Goal: Check status: Check status

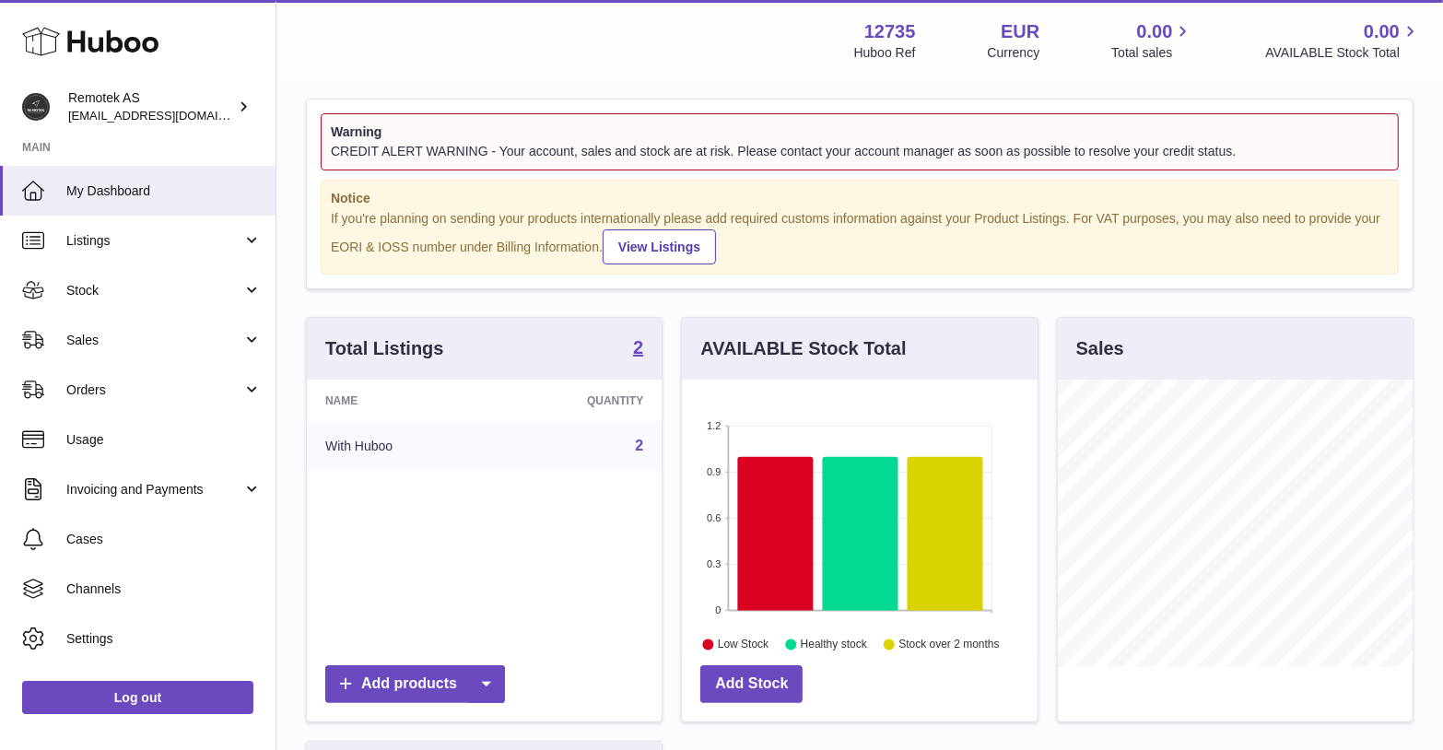
scroll to position [23, 0]
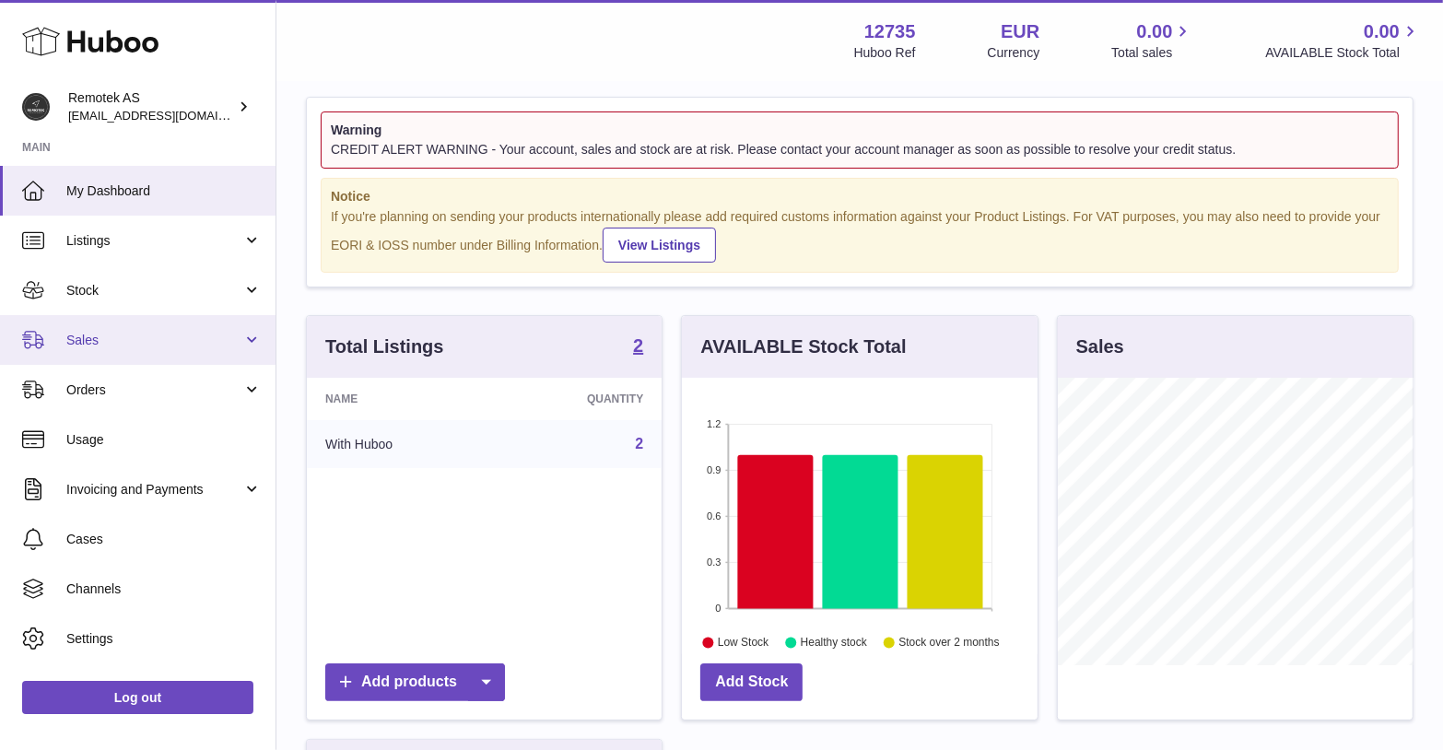
click at [130, 344] on span "Sales" at bounding box center [154, 341] width 176 height 18
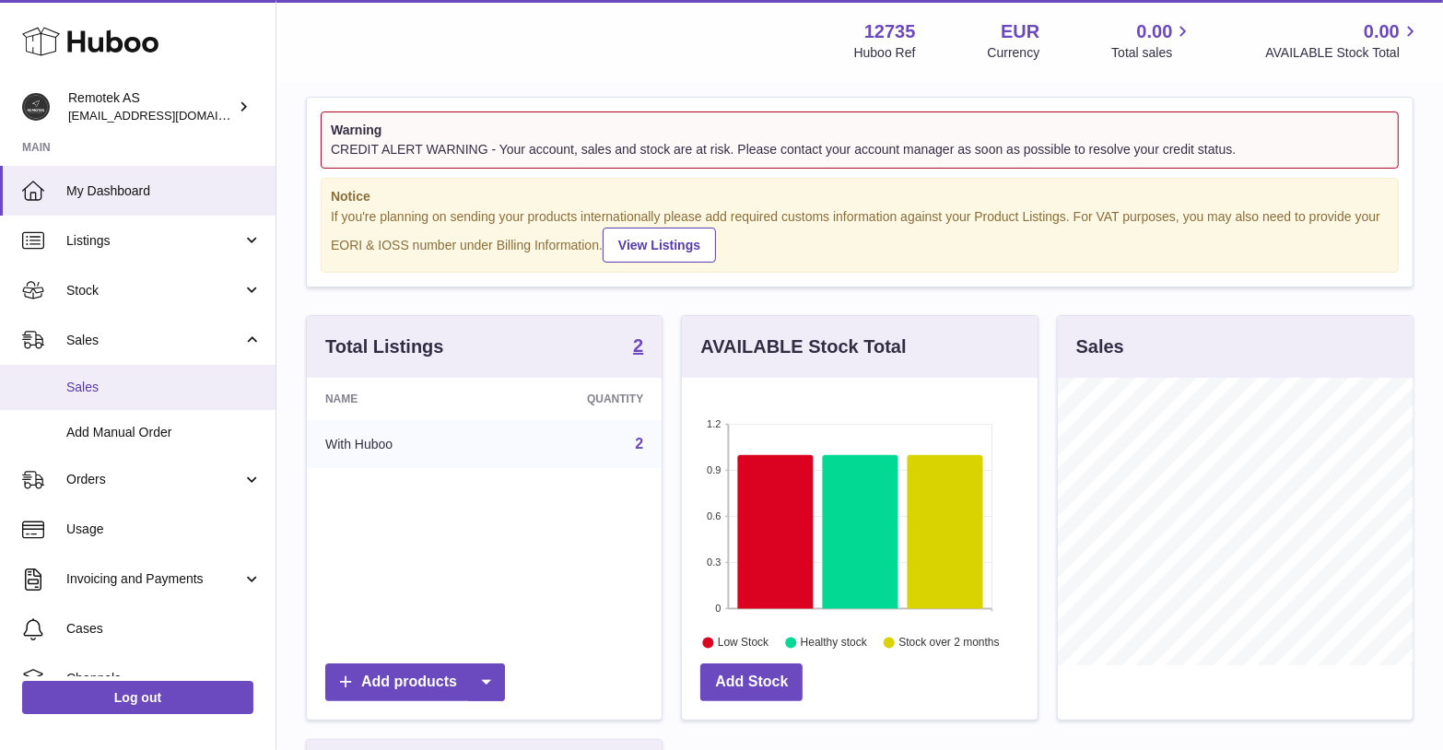
click at [98, 383] on span "Sales" at bounding box center [163, 388] width 195 height 18
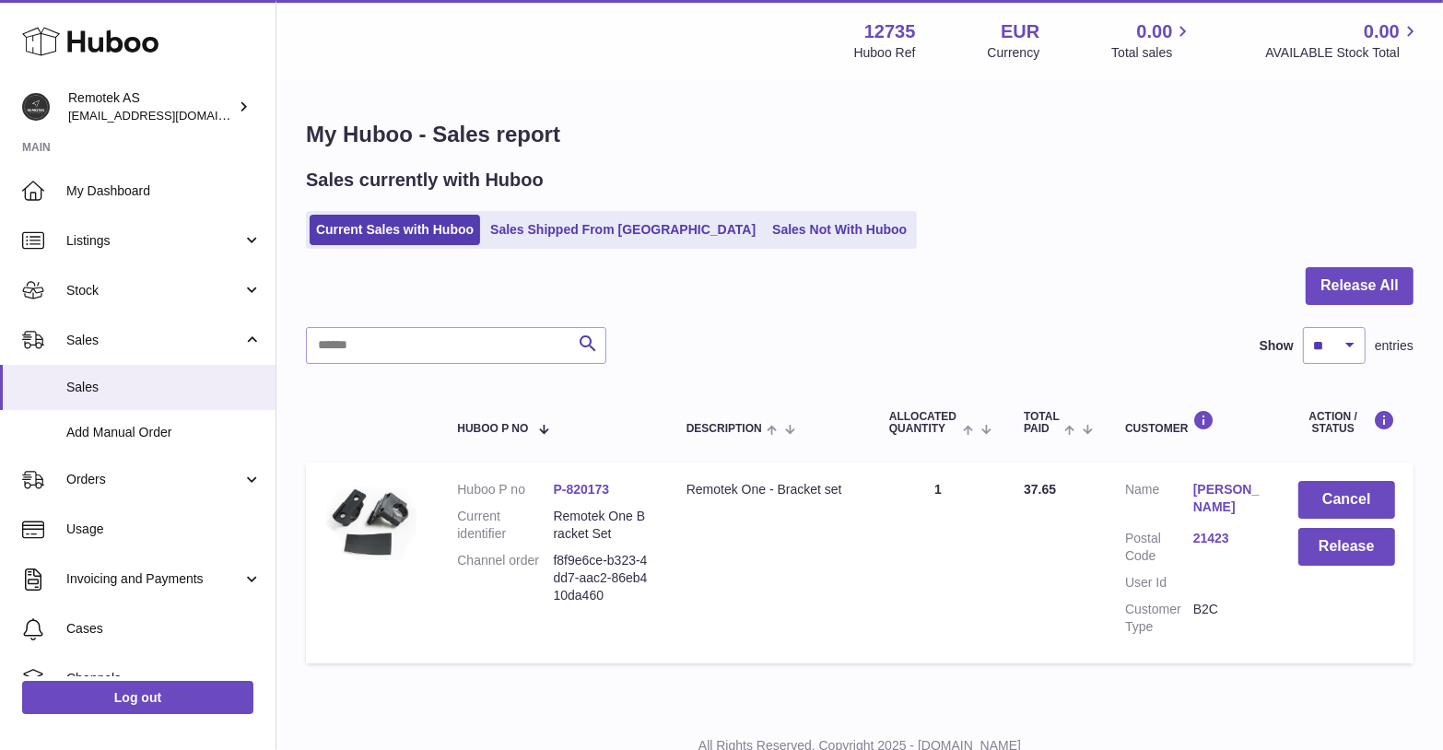
scroll to position [67, 0]
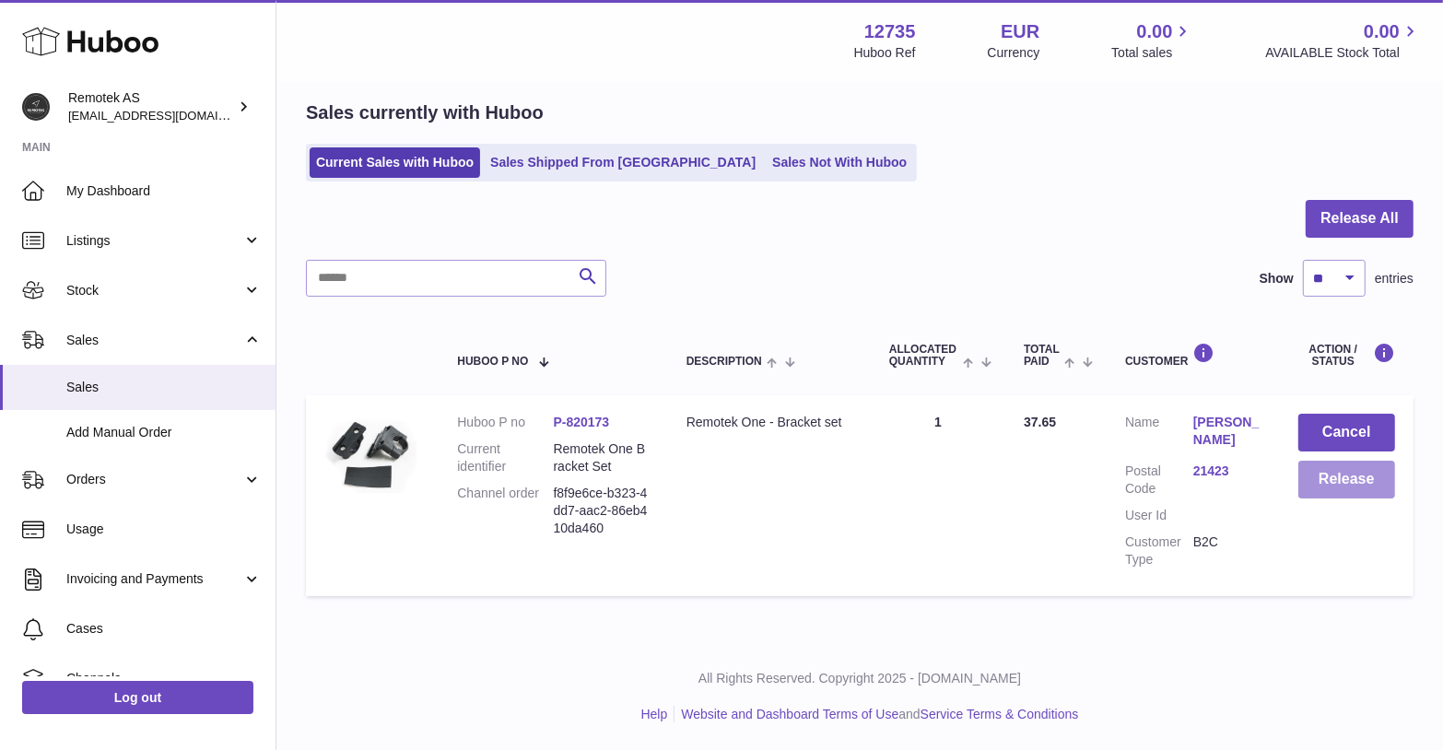
click at [1352, 487] on button "Release" at bounding box center [1346, 480] width 97 height 38
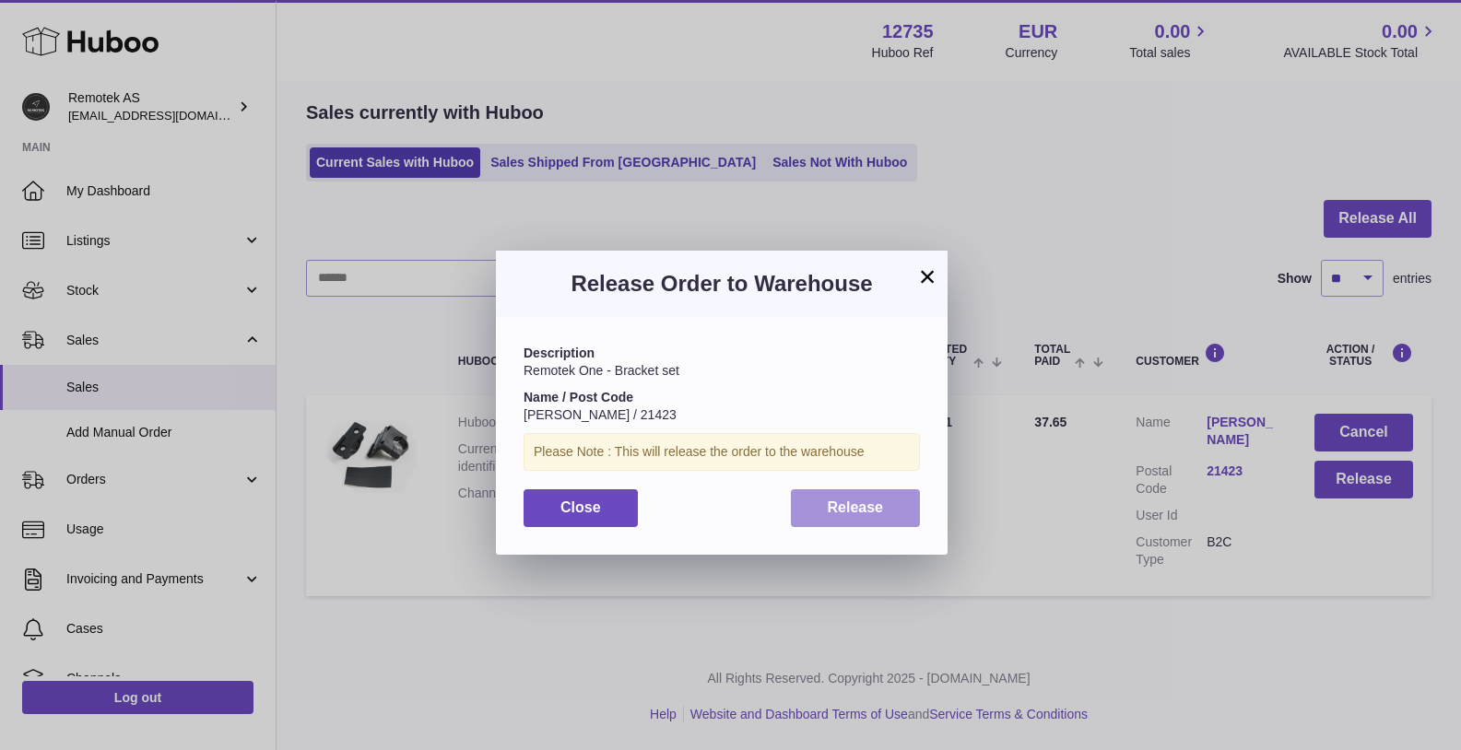
click at [844, 499] on span "Release" at bounding box center [856, 507] width 56 height 16
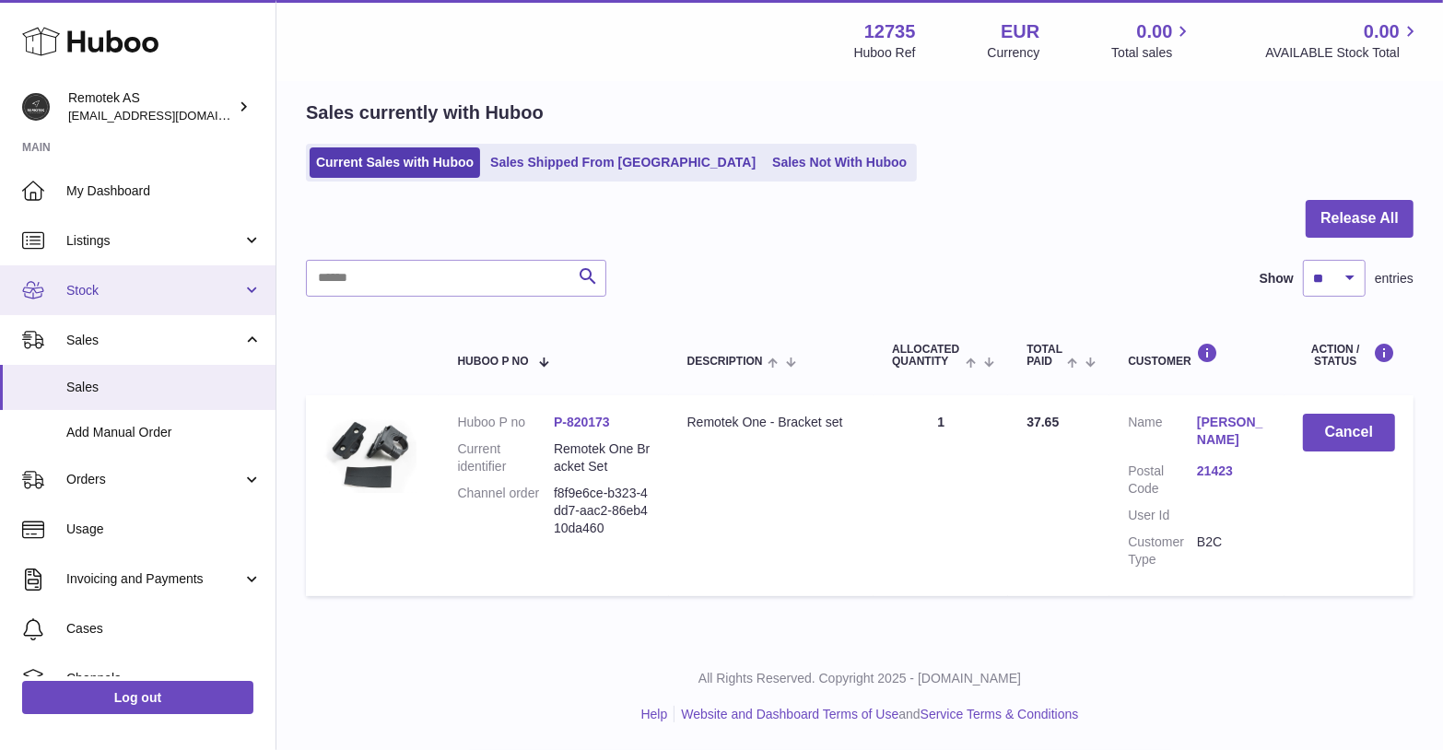
click at [102, 272] on link "Stock" at bounding box center [138, 290] width 276 height 50
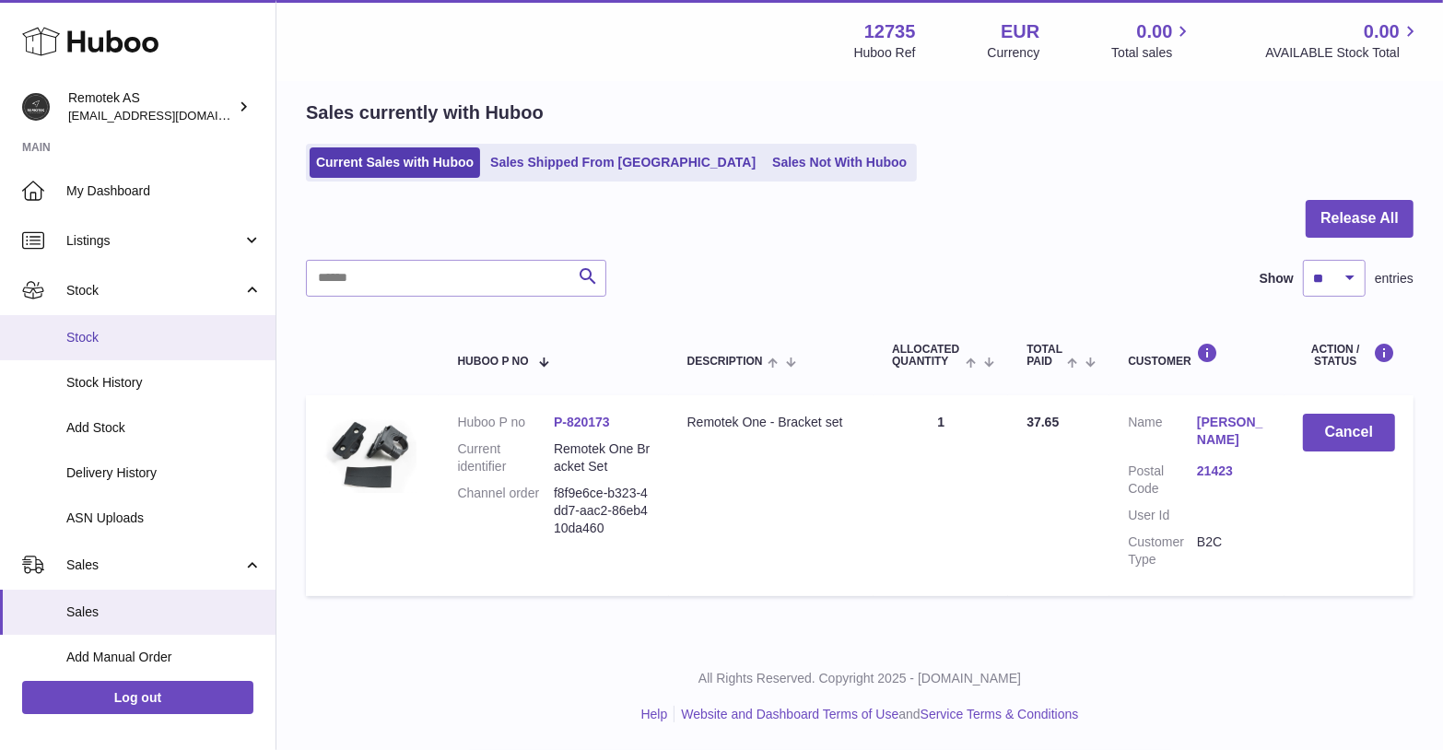
click at [88, 335] on span "Stock" at bounding box center [163, 338] width 195 height 18
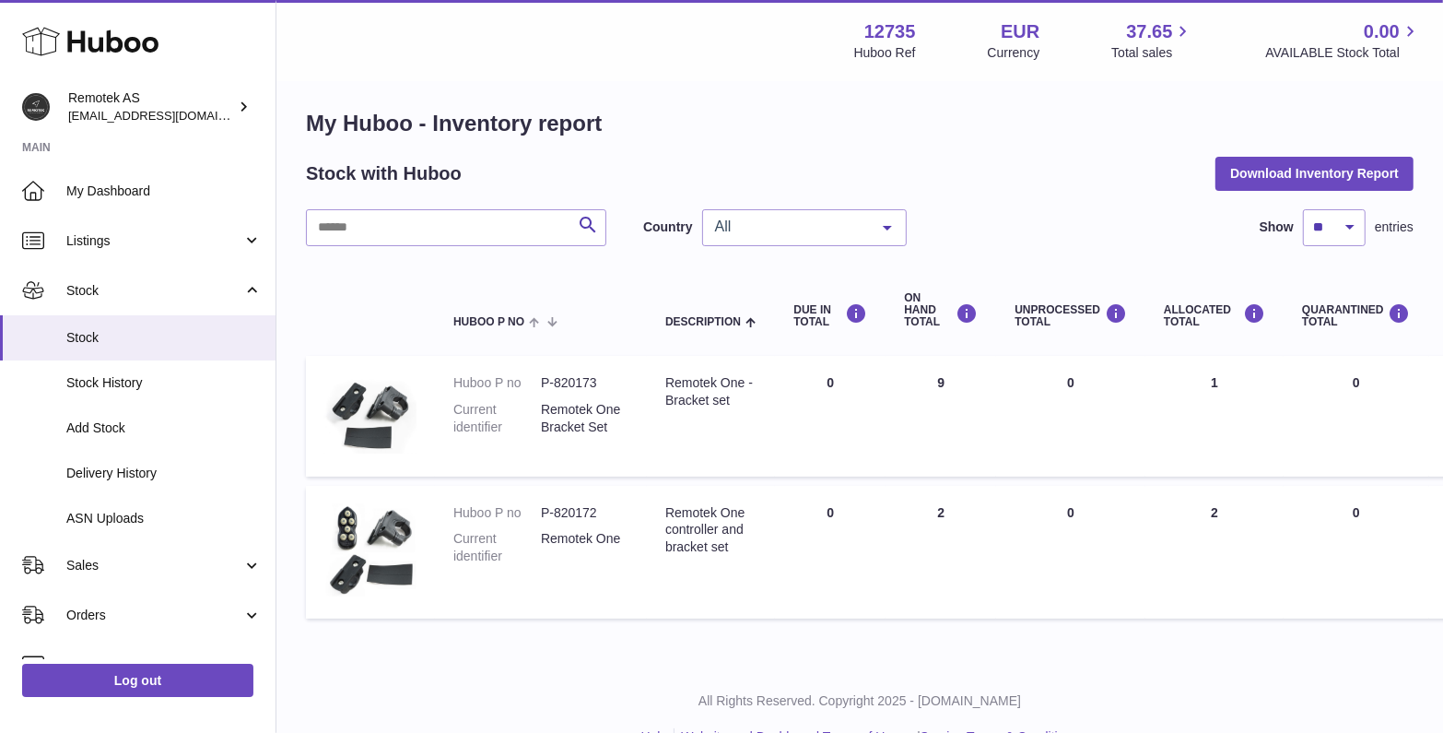
scroll to position [14, 0]
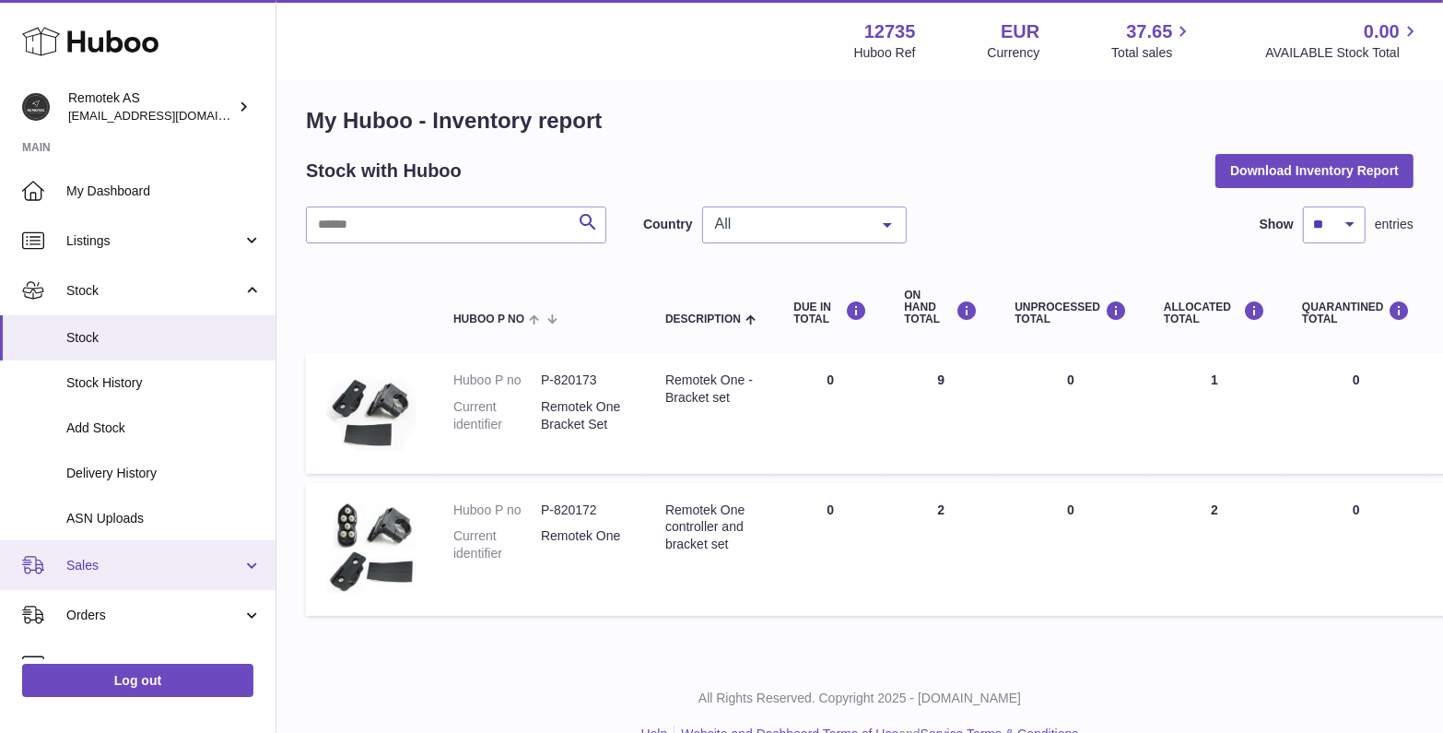
click at [81, 560] on span "Sales" at bounding box center [154, 566] width 176 height 18
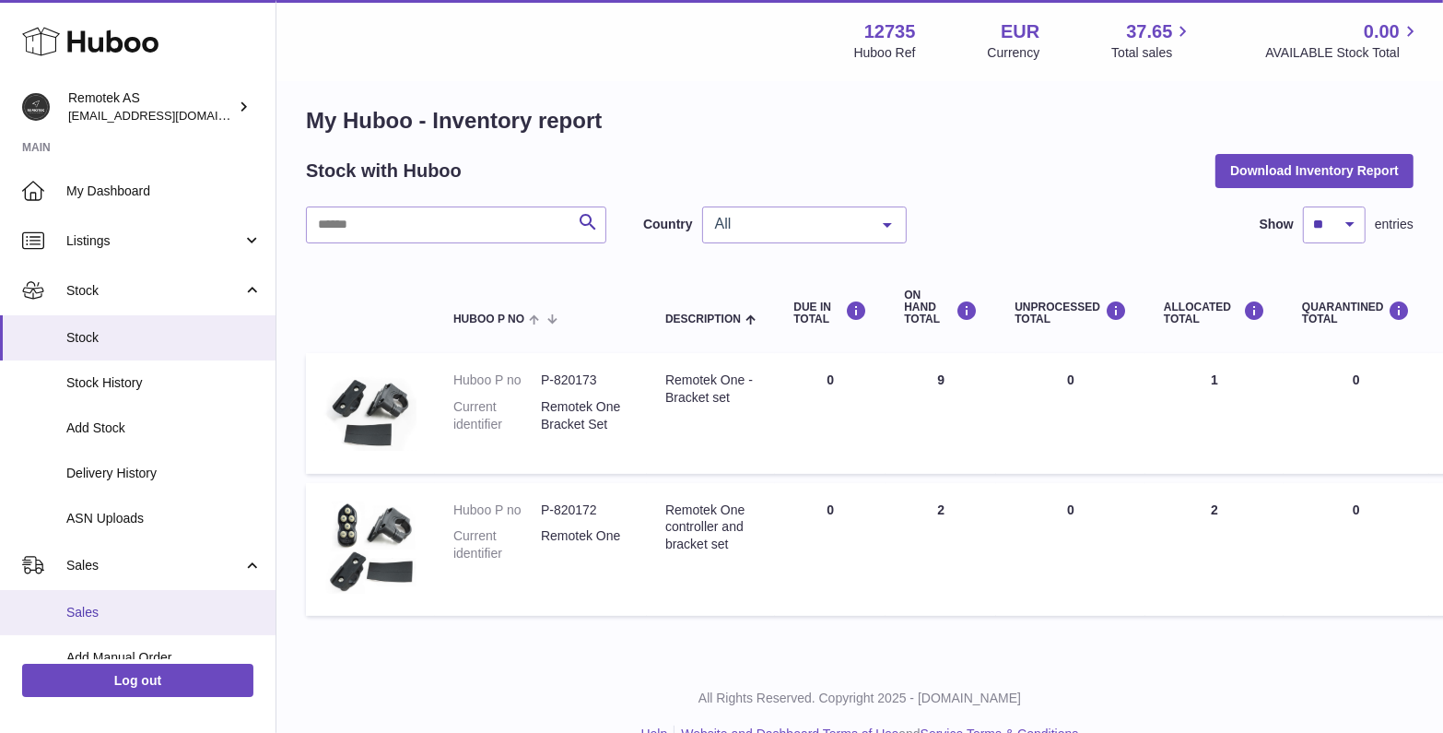
click at [105, 611] on span "Sales" at bounding box center [163, 613] width 195 height 18
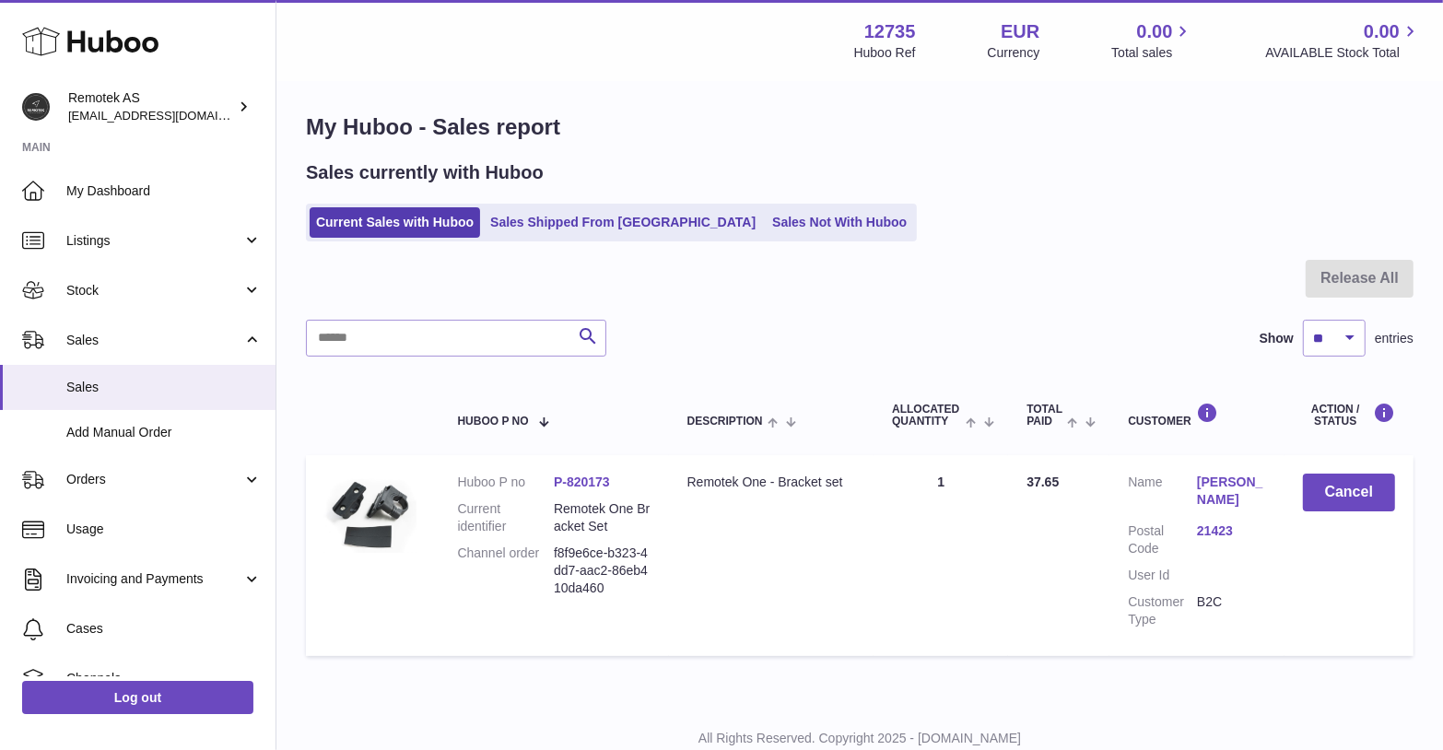
scroll to position [67, 0]
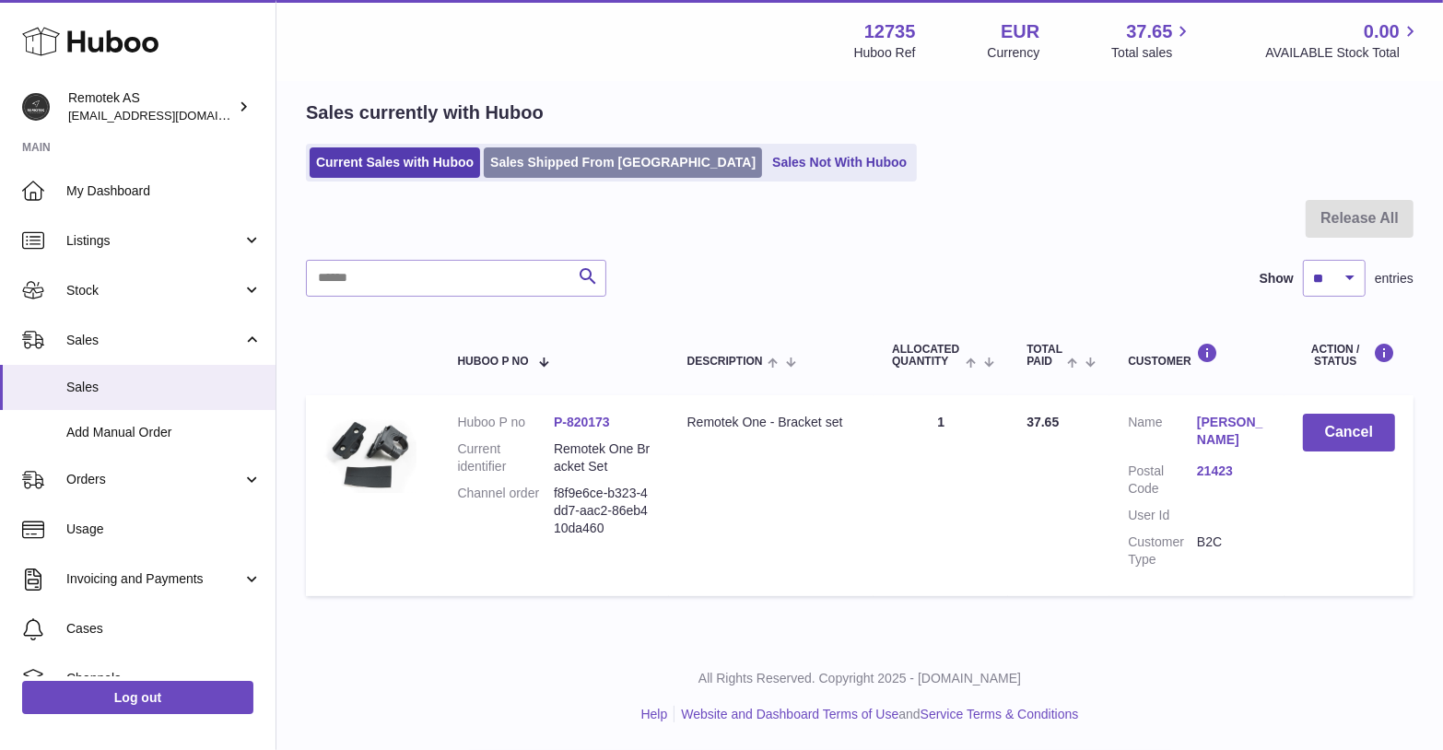
click at [584, 159] on link "Sales Shipped From [GEOGRAPHIC_DATA]" at bounding box center [623, 162] width 278 height 30
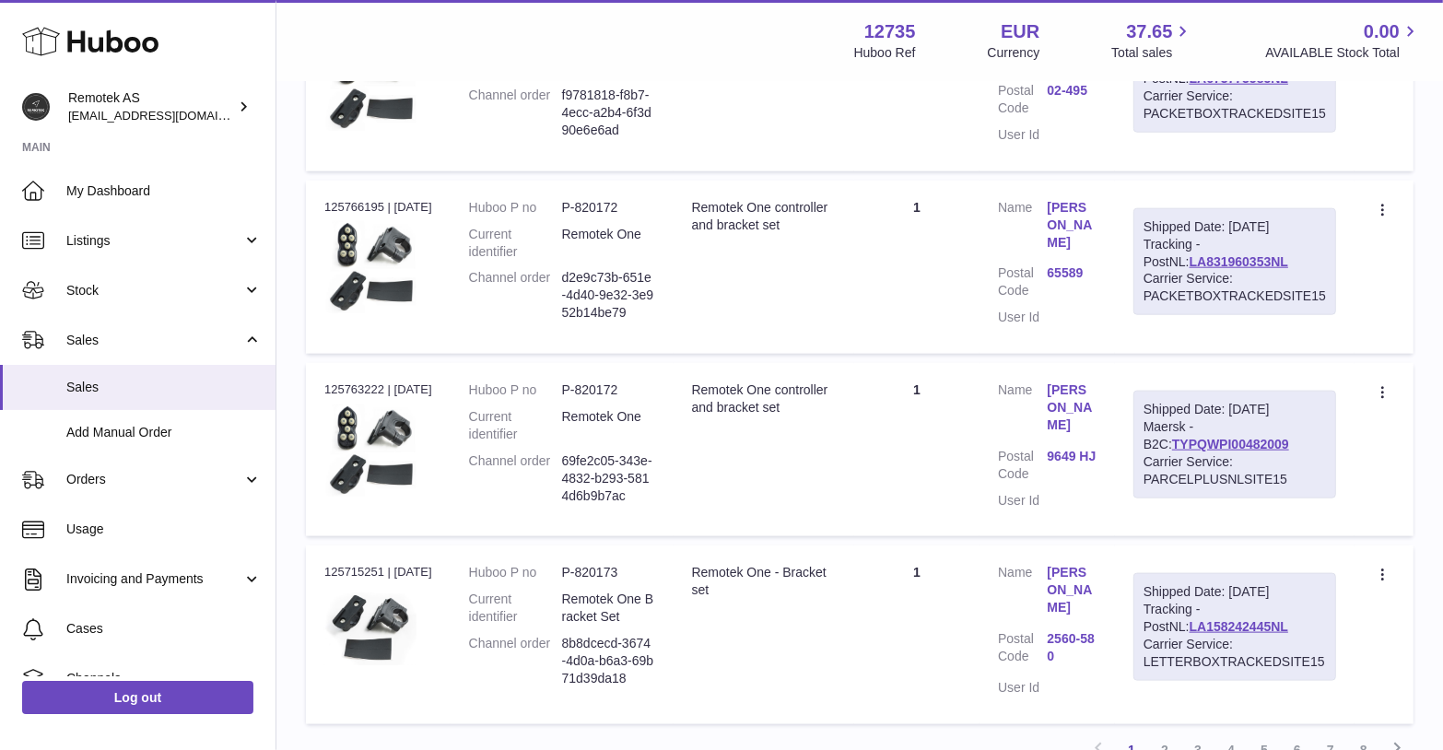
scroll to position [1645, 0]
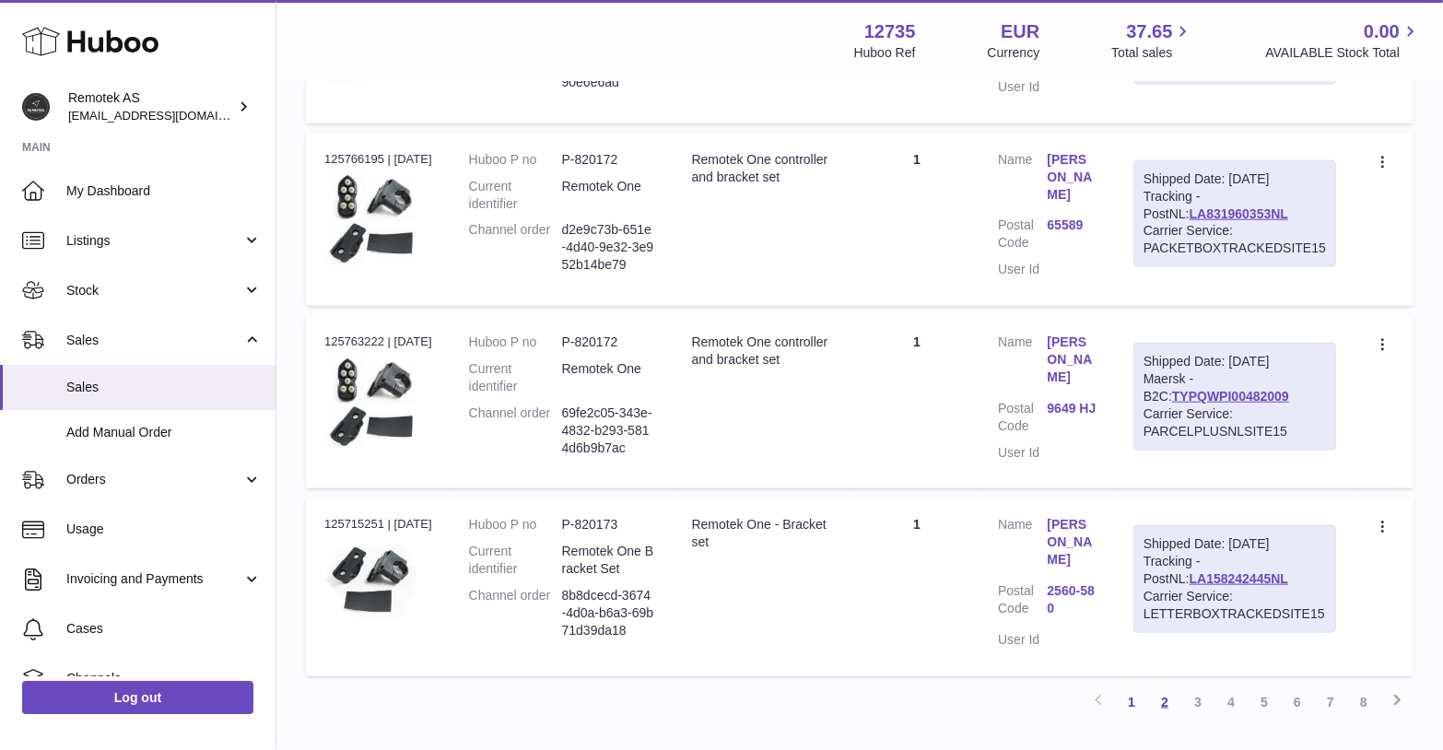
click at [1164, 686] on link "2" at bounding box center [1164, 702] width 33 height 33
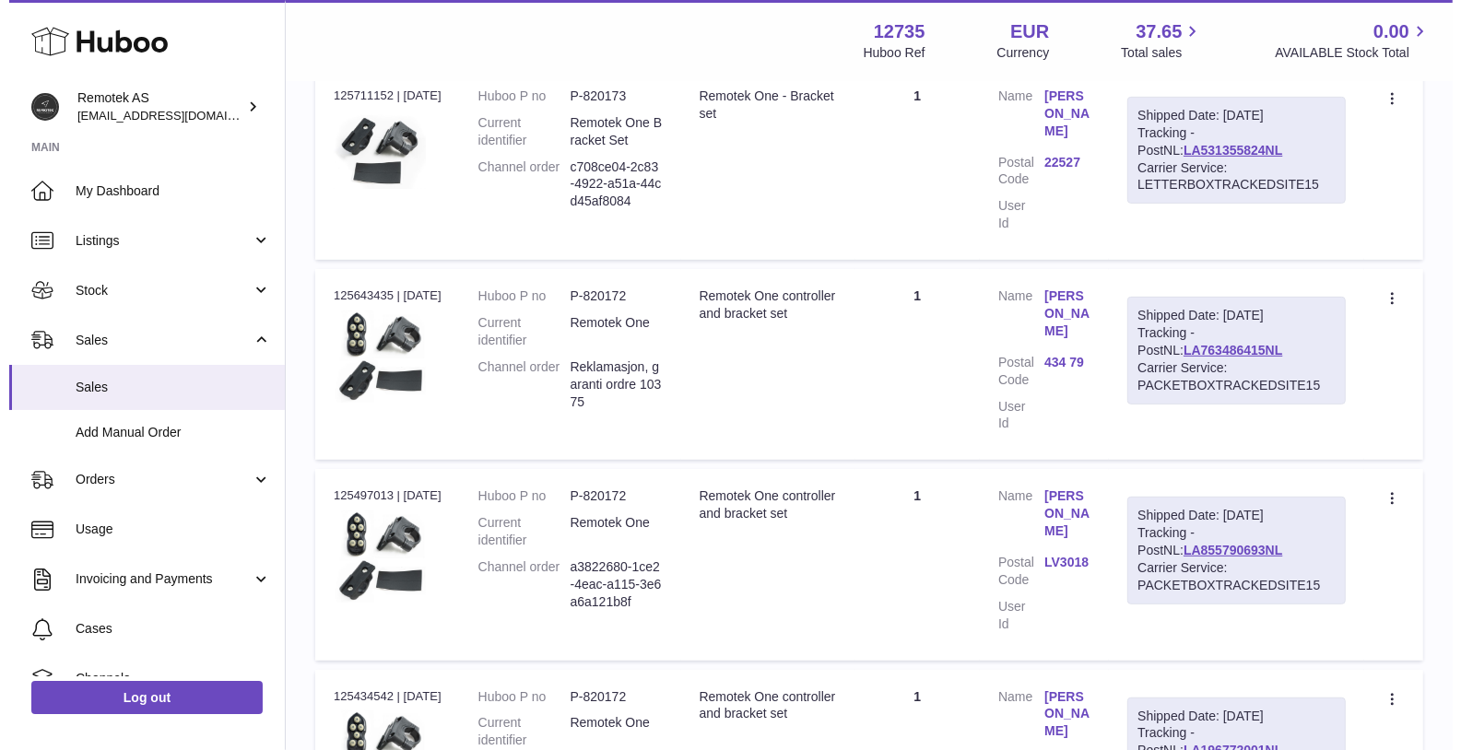
scroll to position [597, 0]
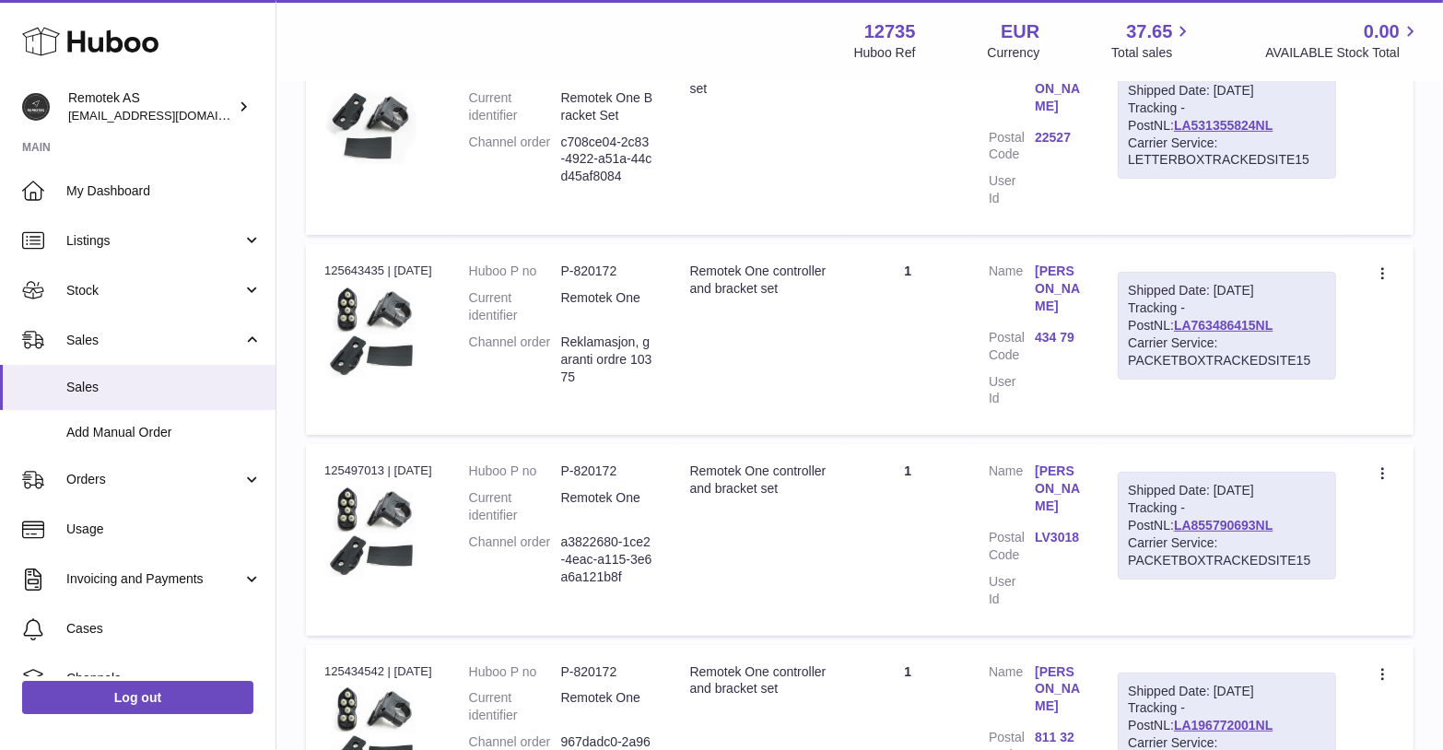
click at [1061, 263] on link "[PERSON_NAME]" at bounding box center [1058, 289] width 46 height 53
